Goal: Task Accomplishment & Management: Complete application form

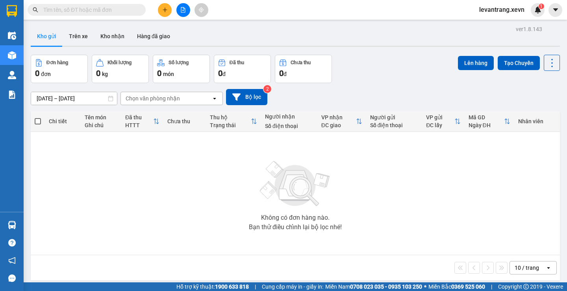
click at [118, 10] on input "text" at bounding box center [89, 10] width 93 height 9
click at [162, 7] on button at bounding box center [165, 10] width 14 height 14
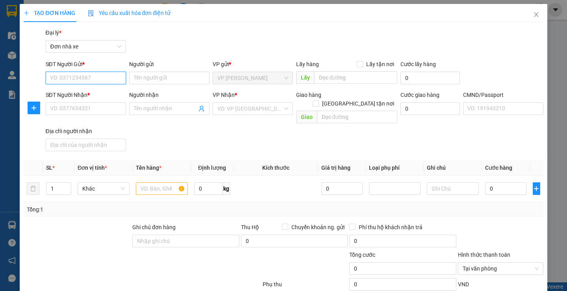
drag, startPoint x: 87, startPoint y: 76, endPoint x: 566, endPoint y: 70, distance: 479.8
click at [87, 76] on input "SĐT Người Gửi *" at bounding box center [86, 78] width 80 height 13
type input "0948897112"
click at [146, 80] on input "Người gửi" at bounding box center [169, 78] width 80 height 13
type input "n"
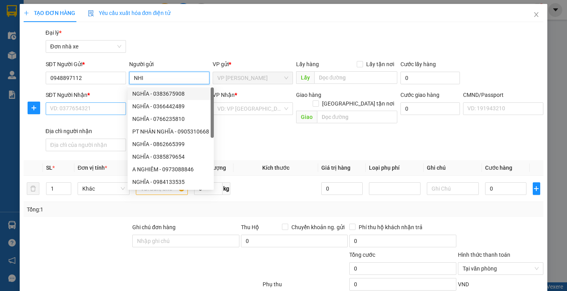
type input "NHI"
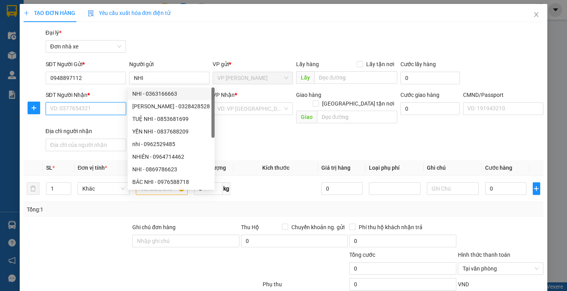
click at [92, 112] on input "SĐT Người Nhận *" at bounding box center [86, 108] width 80 height 13
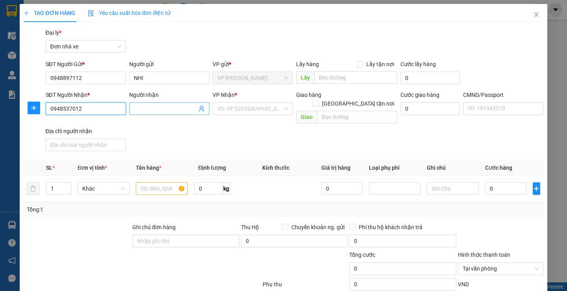
type input "0948537012"
click at [142, 108] on input "Người nhận" at bounding box center [165, 108] width 63 height 9
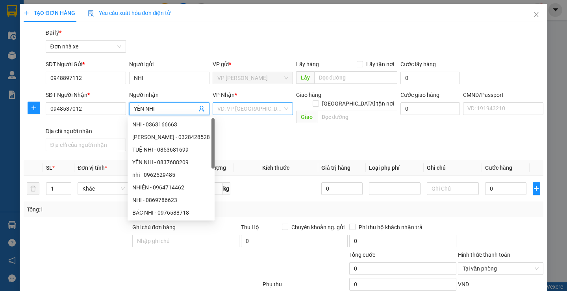
type input "YẾN NHI"
click at [249, 109] on input "search" at bounding box center [249, 109] width 65 height 12
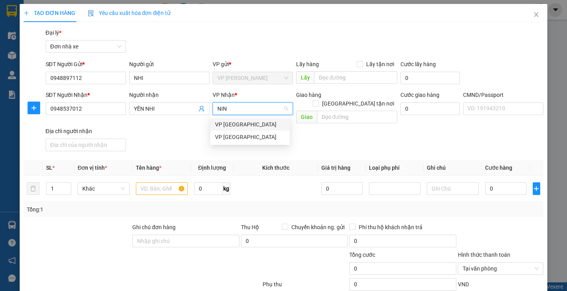
type input "NINH"
drag, startPoint x: 244, startPoint y: 121, endPoint x: 168, endPoint y: 155, distance: 83.7
click at [244, 121] on div "VP [GEOGRAPHIC_DATA]" at bounding box center [250, 124] width 70 height 9
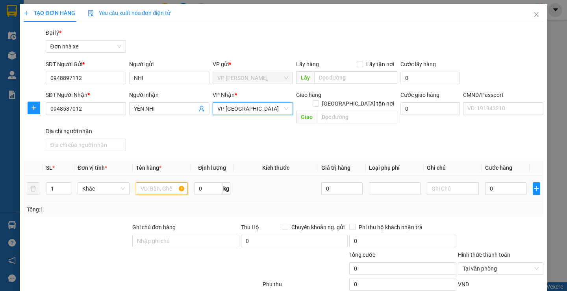
click at [155, 182] on input "text" at bounding box center [162, 188] width 52 height 13
type input "A"
type input "ẢNH"
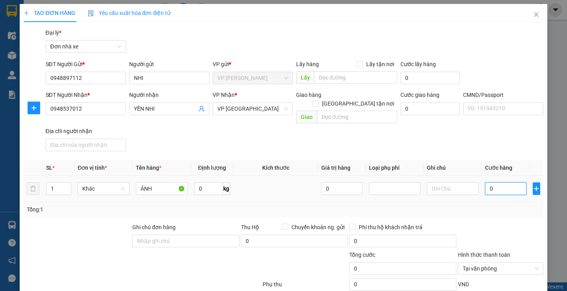
click at [500, 182] on input "0" at bounding box center [505, 188] width 41 height 13
type input "2"
type input "20"
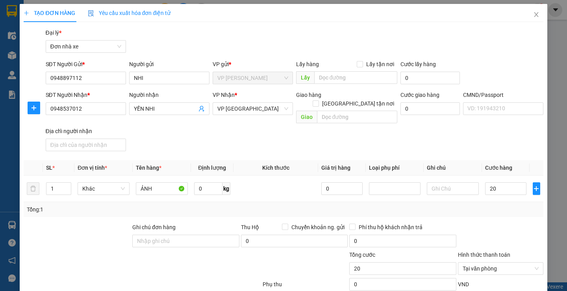
type input "20.000"
click at [499, 210] on div "Transit Pickup Surcharge Ids Transit Deliver Surcharge Ids Transit Deliver Surc…" at bounding box center [283, 198] width 519 height 340
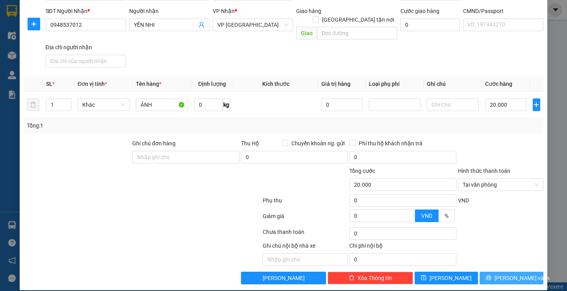
click at [497, 272] on button "Lưu và In" at bounding box center [510, 278] width 63 height 13
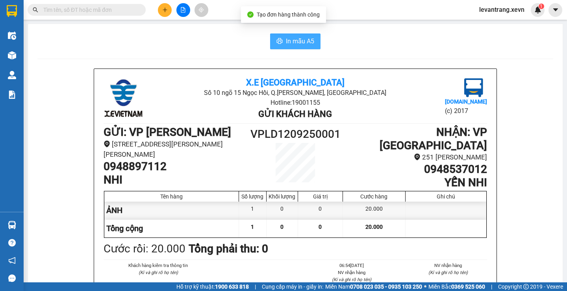
click at [276, 45] on span "printer" at bounding box center [279, 41] width 6 height 7
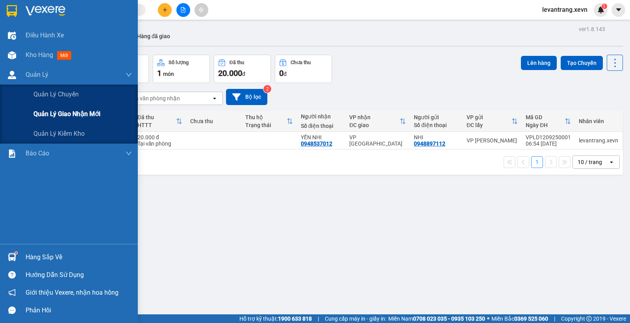
click at [47, 115] on span "Quản lý giao nhận mới" at bounding box center [66, 114] width 67 height 10
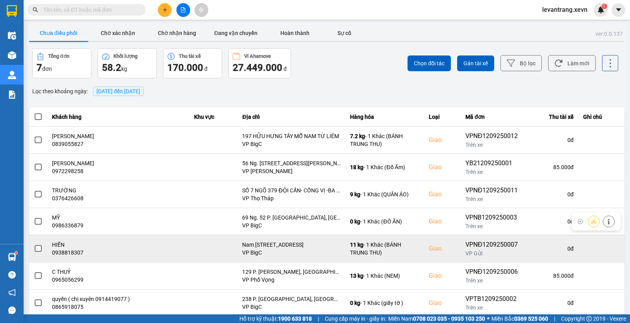
scroll to position [21, 0]
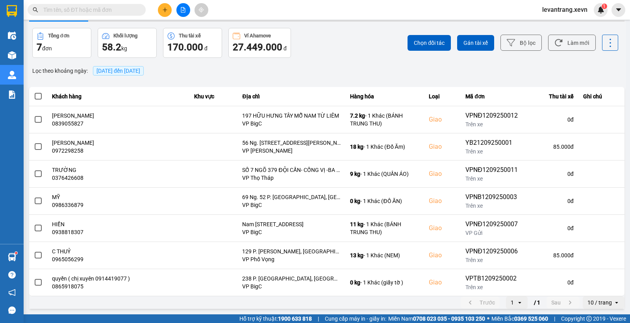
click at [341, 44] on div "Chọn đối tác Gán tài xế Bộ lọc Làm mới" at bounding box center [471, 43] width 293 height 30
click at [554, 43] on icon at bounding box center [558, 43] width 8 height 8
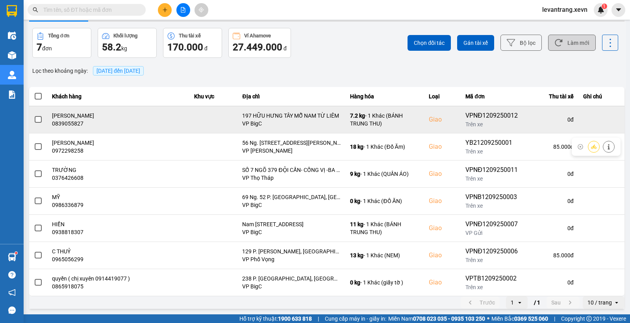
scroll to position [0, 0]
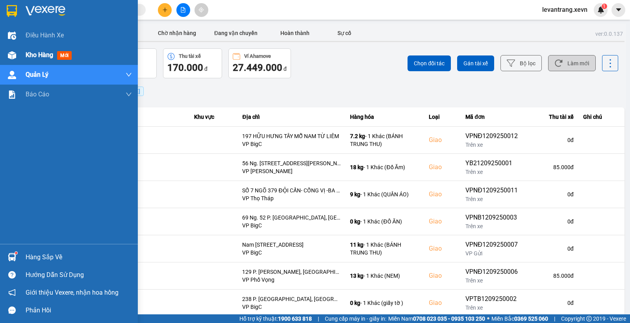
click at [44, 58] on span "Kho hàng" at bounding box center [40, 54] width 28 height 7
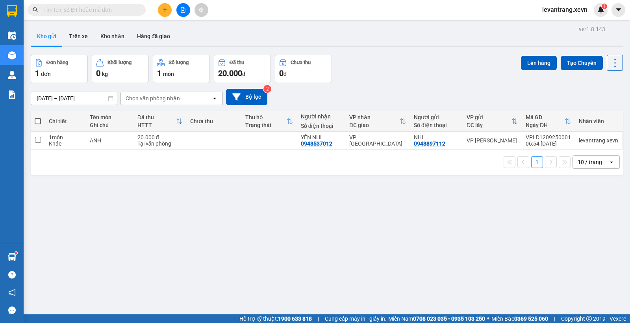
click at [398, 87] on div "10/09/2025 – 12/09/2025 Press the down arrow key to interact with the calendar …" at bounding box center [327, 97] width 592 height 28
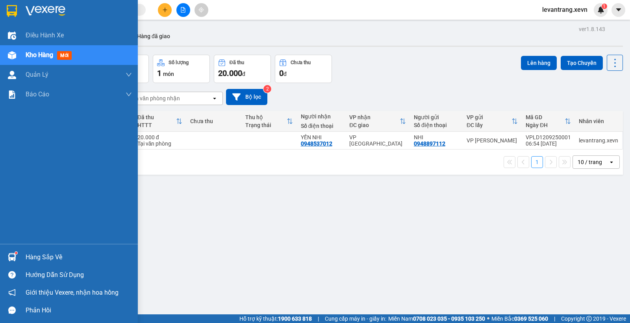
click at [7, 258] on div at bounding box center [12, 257] width 14 height 14
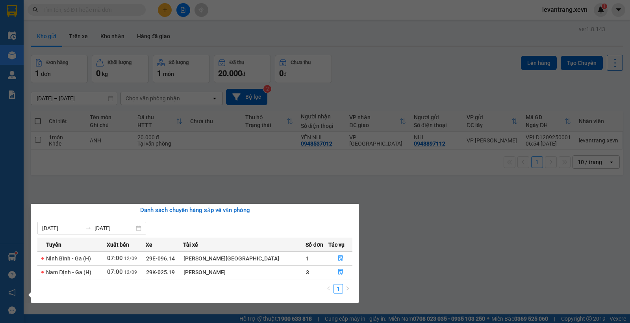
click at [415, 68] on section "Kết quả tìm kiếm ( 0 ) Bộ lọc No Data levantrang.xevn 1 Điều hành xe Kho hàng m…" at bounding box center [315, 161] width 630 height 323
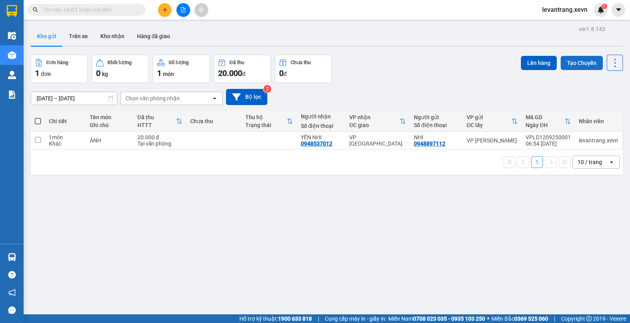
click at [566, 63] on button "Tạo Chuyến" at bounding box center [581, 63] width 42 height 14
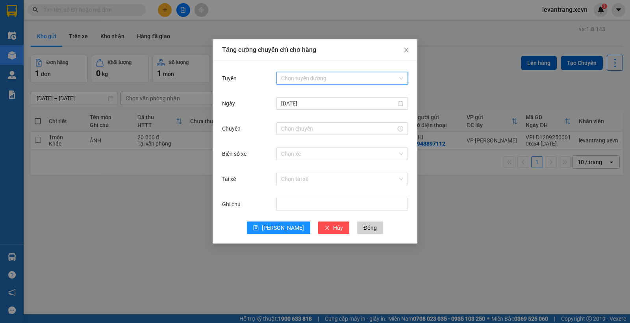
click at [313, 74] on input "Tuyến" at bounding box center [339, 78] width 116 height 12
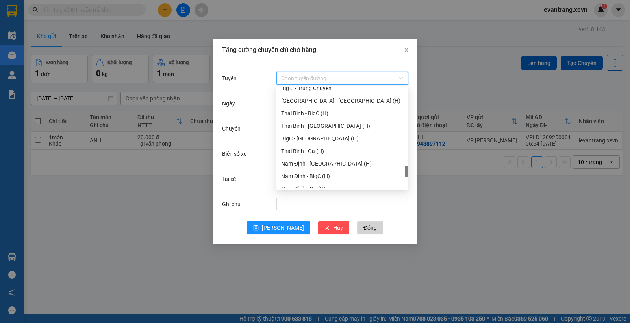
scroll to position [1033, 0]
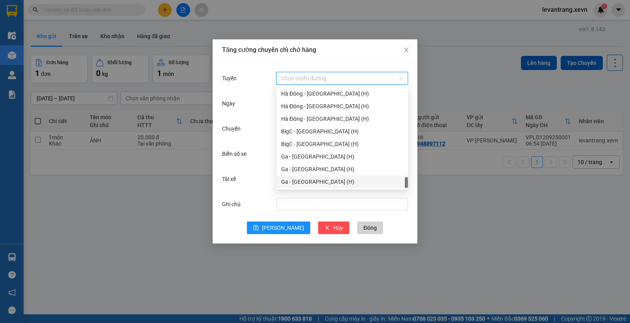
click at [301, 183] on div "Ga - Ninh Bình (H)" at bounding box center [342, 181] width 122 height 9
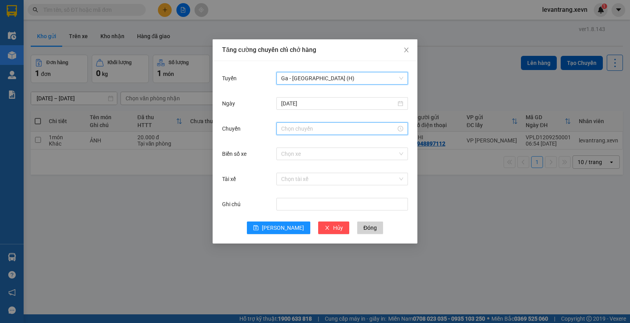
click at [304, 128] on input "Chuyến" at bounding box center [338, 128] width 115 height 9
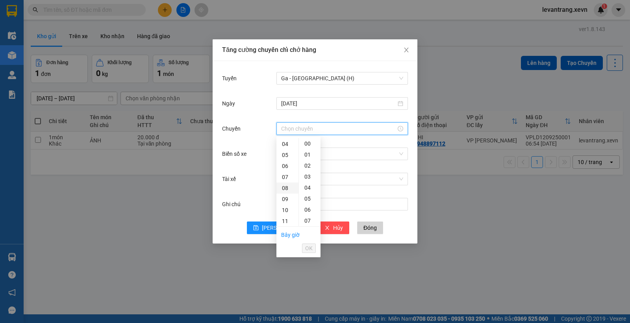
click at [285, 189] on div "08" at bounding box center [287, 188] width 22 height 11
type input "08:00"
click at [309, 246] on span "OK" at bounding box center [308, 248] width 7 height 9
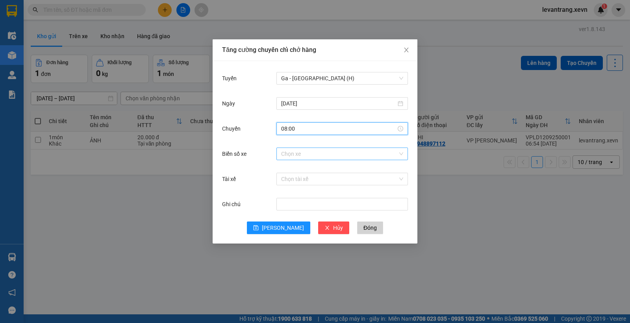
click at [312, 152] on input "Biển số xe" at bounding box center [339, 154] width 116 height 12
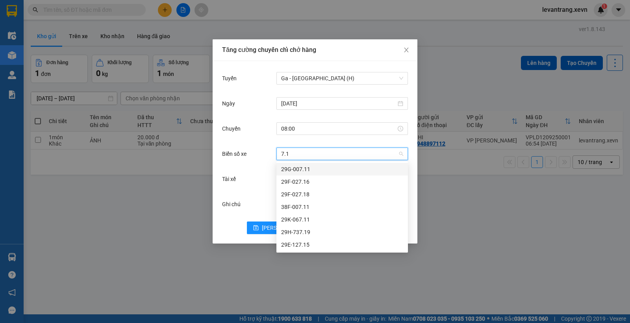
type input "7.19"
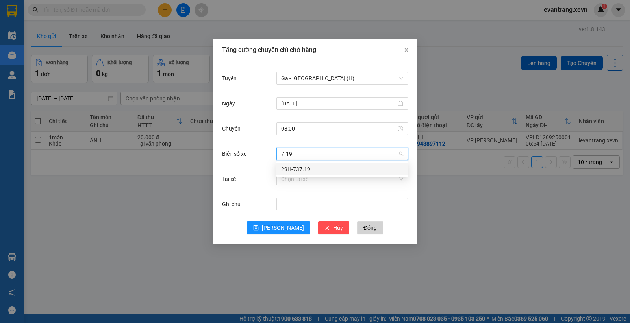
click at [309, 166] on div "29H-737.19" at bounding box center [342, 169] width 122 height 9
click at [296, 180] on input "Tài xế" at bounding box center [339, 179] width 116 height 12
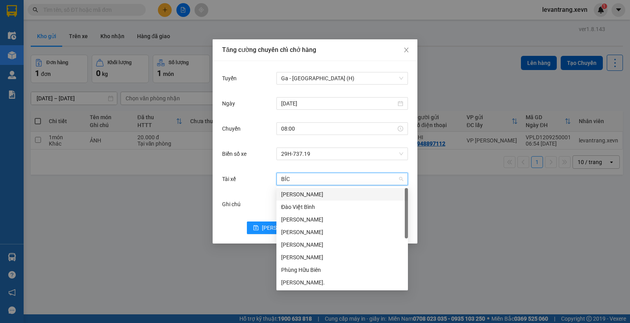
type input "BÍCH"
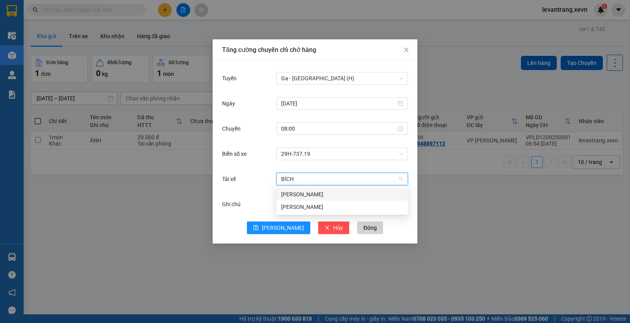
click at [296, 197] on div "Lê Hữu Bích" at bounding box center [342, 194] width 122 height 9
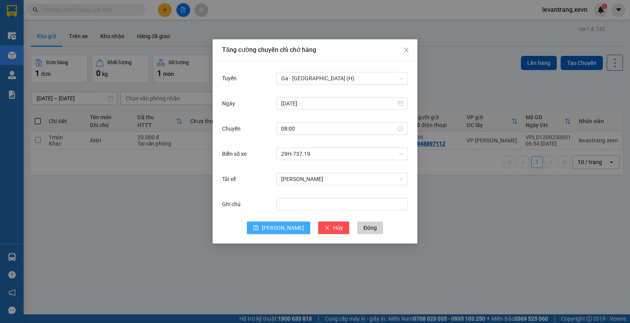
drag, startPoint x: 274, startPoint y: 226, endPoint x: 247, endPoint y: 242, distance: 31.2
click at [259, 226] on icon "save" at bounding box center [256, 228] width 6 height 6
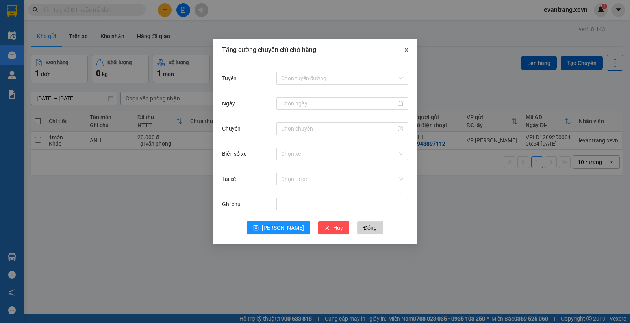
click at [408, 49] on icon "close" at bounding box center [406, 50] width 6 height 6
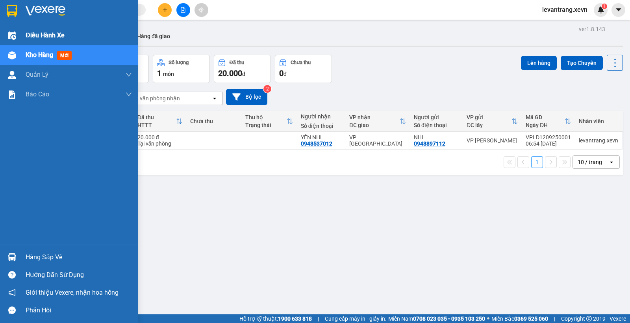
click at [14, 41] on div at bounding box center [12, 36] width 14 height 14
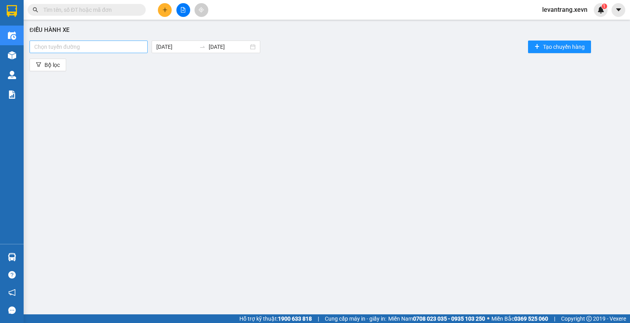
click at [113, 49] on div at bounding box center [88, 46] width 114 height 9
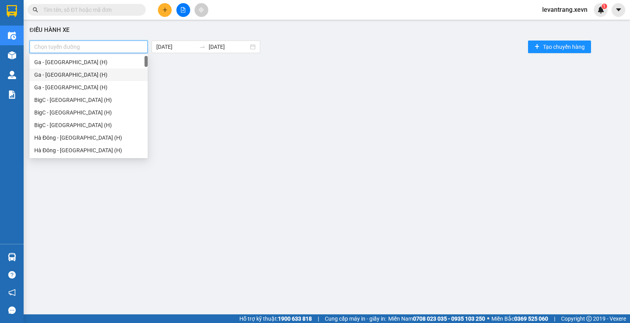
click at [68, 72] on div "Ga - Nam Định (H)" at bounding box center [88, 74] width 109 height 9
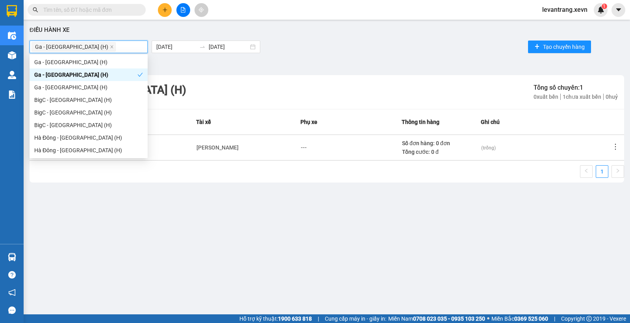
click at [358, 62] on div "Bộ lọc" at bounding box center [327, 65] width 594 height 13
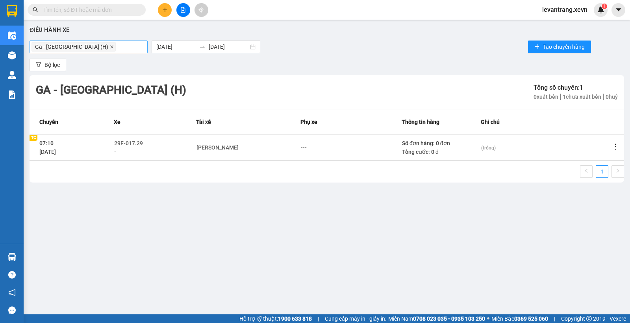
click at [110, 46] on icon "close" at bounding box center [112, 47] width 4 height 4
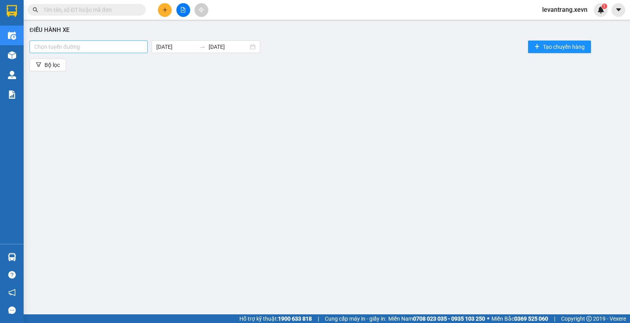
click at [84, 46] on div at bounding box center [88, 46] width 114 height 9
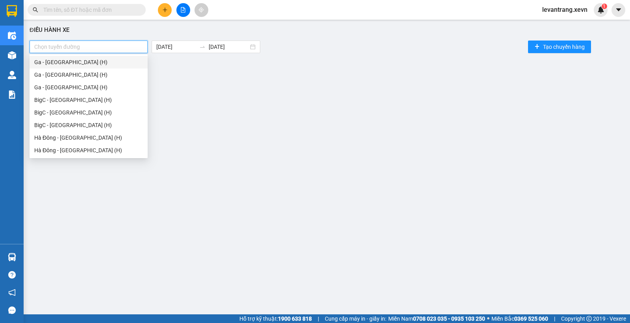
click at [66, 63] on div "Ga - Ninh Bình (H)" at bounding box center [88, 62] width 109 height 9
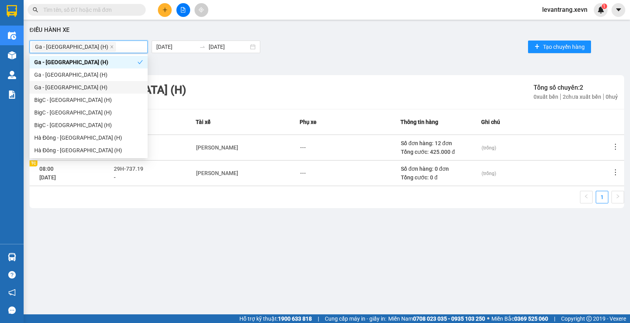
click at [60, 87] on div "Ga - Thái Bình (H)" at bounding box center [88, 87] width 109 height 9
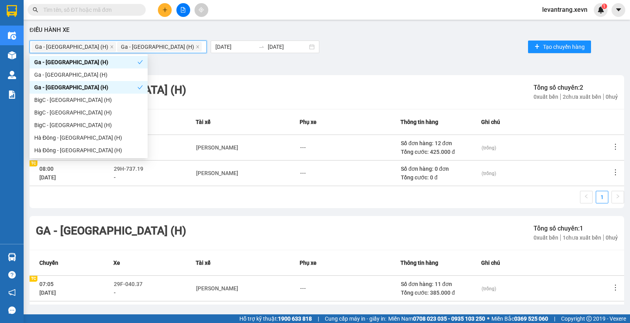
click at [218, 68] on div "Bộ lọc" at bounding box center [327, 65] width 594 height 13
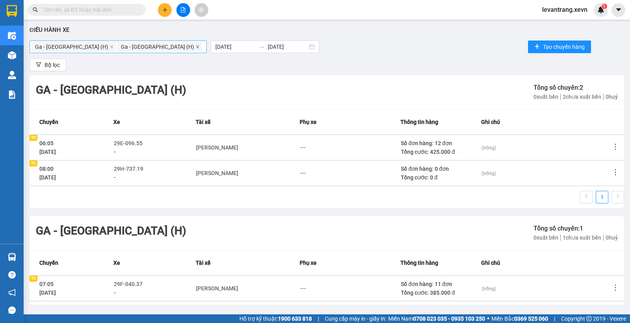
click at [196, 48] on icon "close" at bounding box center [198, 47] width 4 height 4
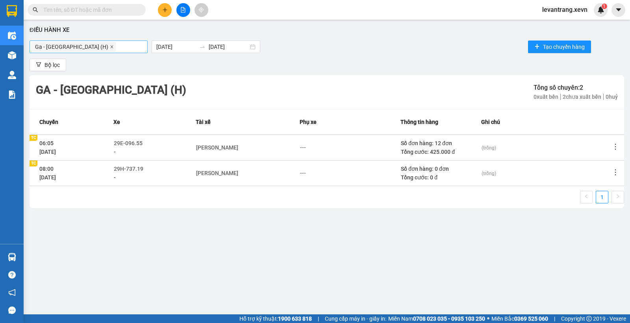
click at [110, 47] on icon "close" at bounding box center [111, 46] width 3 height 3
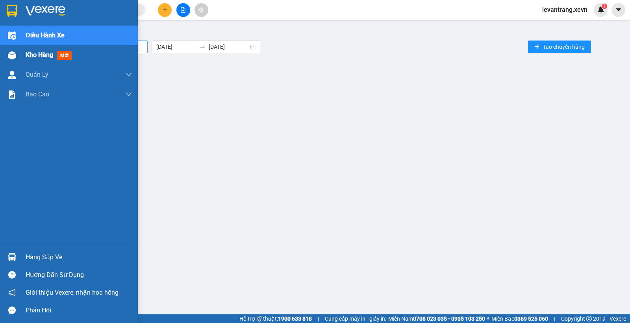
click at [16, 53] on div at bounding box center [12, 55] width 14 height 14
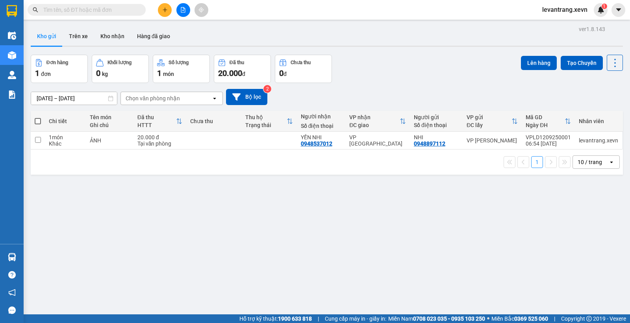
click at [256, 198] on div "ver 1.8.143 Kho gửi Trên xe Kho nhận Hàng đã giao Đơn hàng 1 đơn Khối lượng 0 k…" at bounding box center [327, 185] width 598 height 323
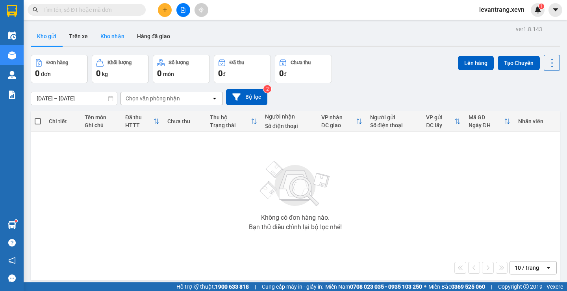
click at [106, 37] on button "Kho nhận" at bounding box center [112, 36] width 37 height 19
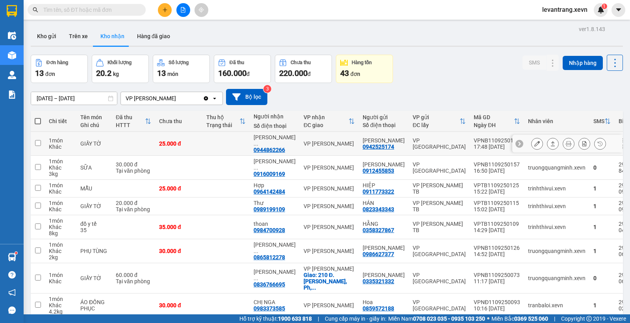
click at [336, 148] on td "VP [PERSON_NAME]" at bounding box center [329, 144] width 59 height 24
checkbox input "true"
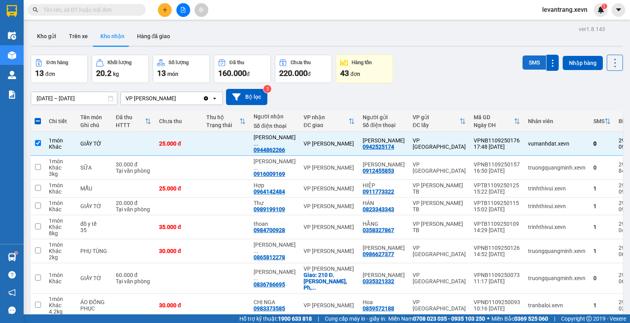
click at [527, 58] on button "SMS" at bounding box center [534, 62] width 24 height 14
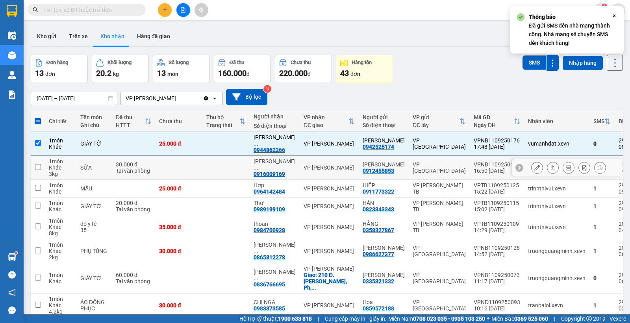
click at [342, 169] on div "VP [PERSON_NAME]" at bounding box center [328, 168] width 51 height 6
checkbox input "true"
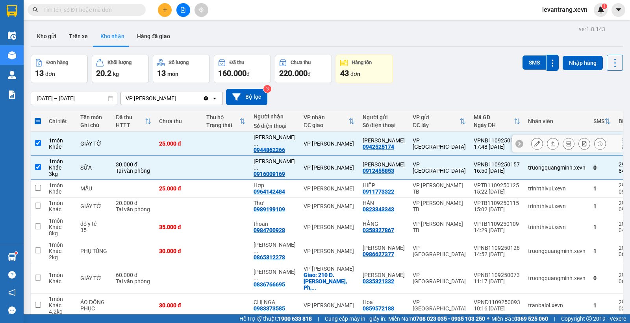
click at [45, 143] on td "1 món Khác" at bounding box center [60, 144] width 31 height 24
checkbox input "false"
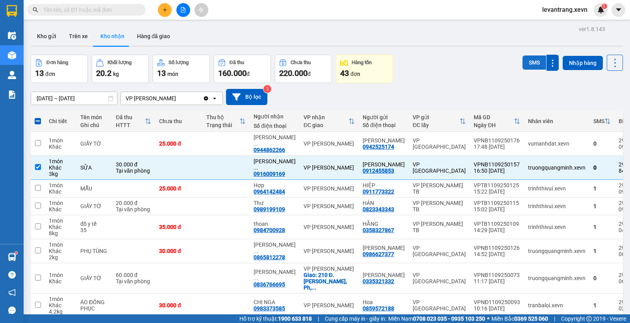
click at [522, 62] on button "SMS" at bounding box center [534, 62] width 24 height 14
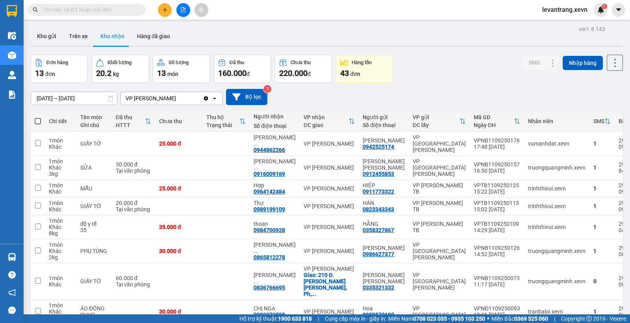
click at [501, 92] on div "10/09/2025 – 12/09/2025 Press the down arrow key to interact with the calendar …" at bounding box center [327, 97] width 592 height 16
